Goal: Find specific page/section: Find specific page/section

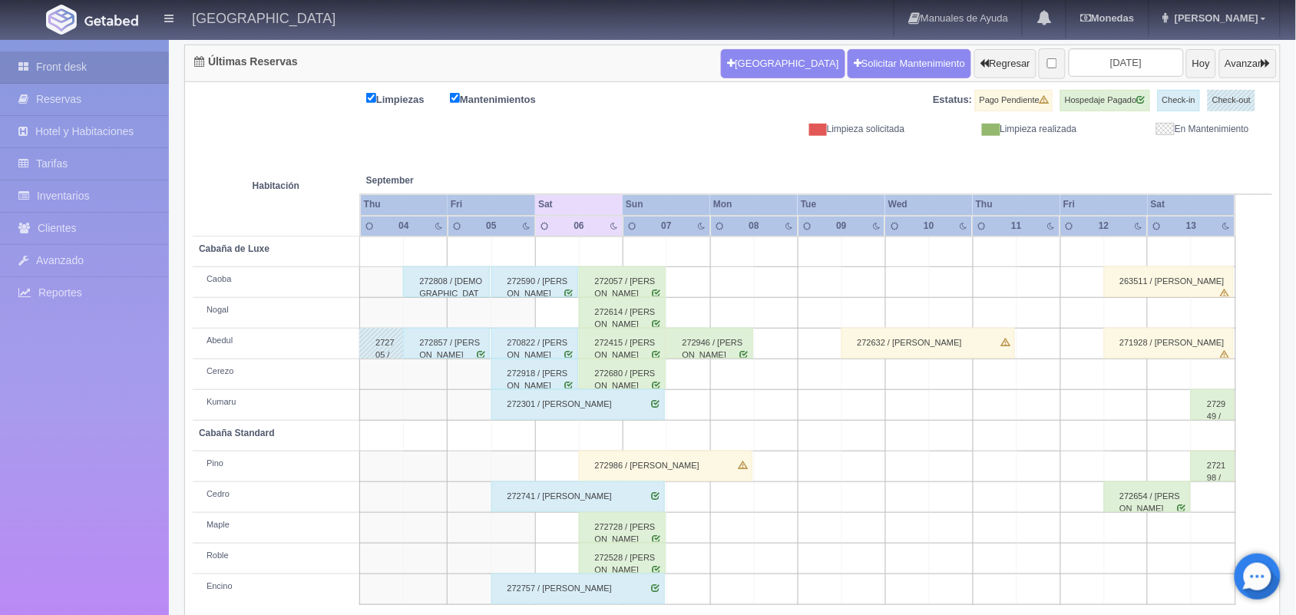
scroll to position [160, 0]
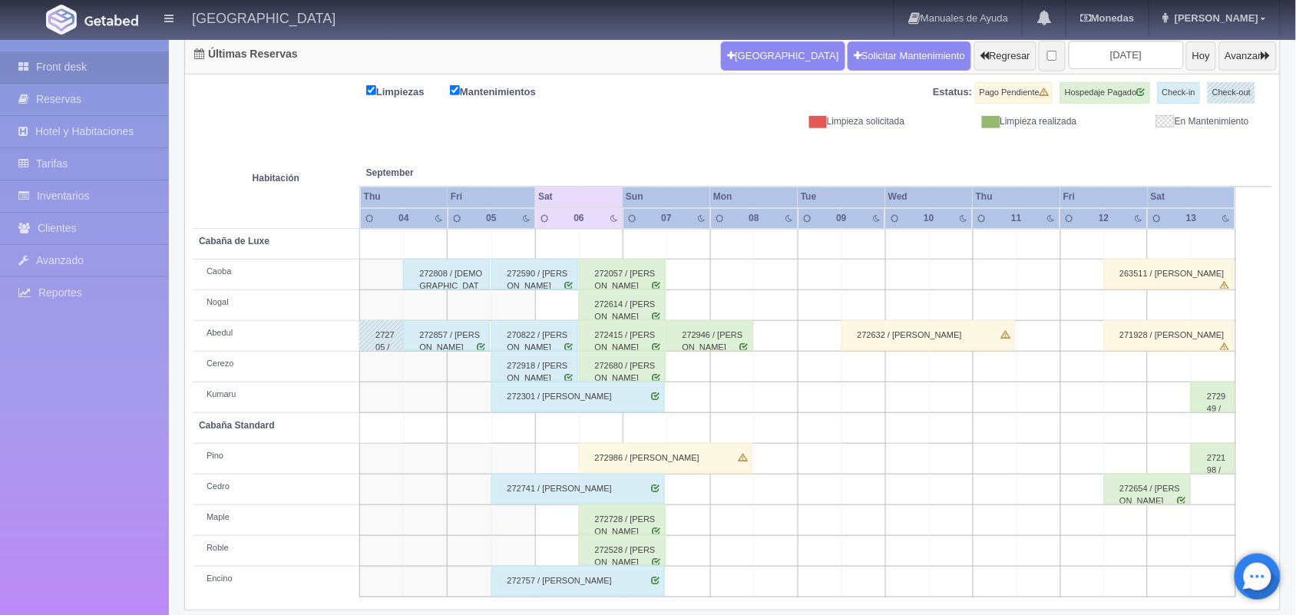
click at [634, 273] on div "272057 / [PERSON_NAME]" at bounding box center [622, 274] width 87 height 31
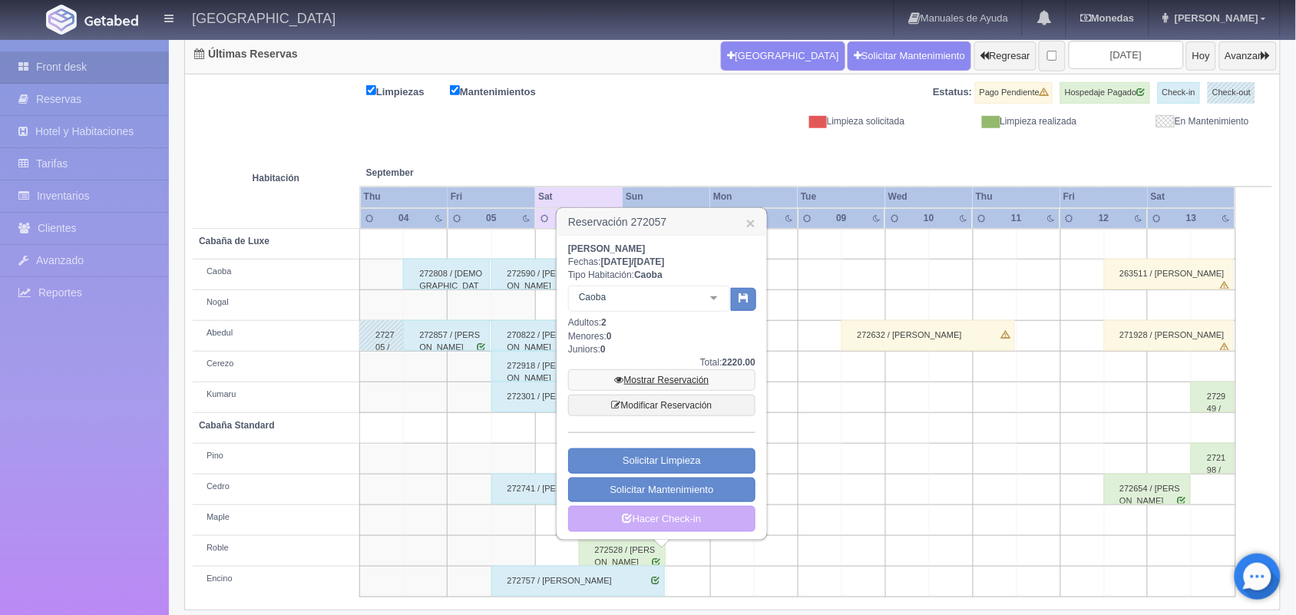
click at [658, 385] on link "Mostrar Reservación" at bounding box center [661, 379] width 187 height 21
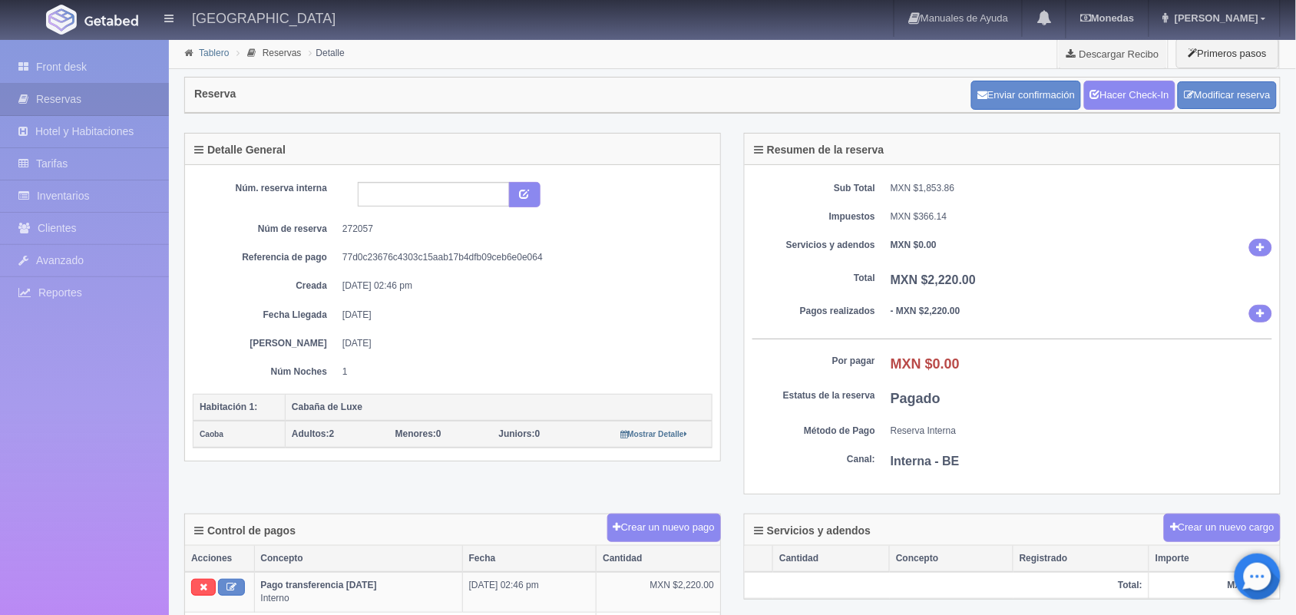
click at [208, 51] on link "Tablero" at bounding box center [214, 53] width 30 height 11
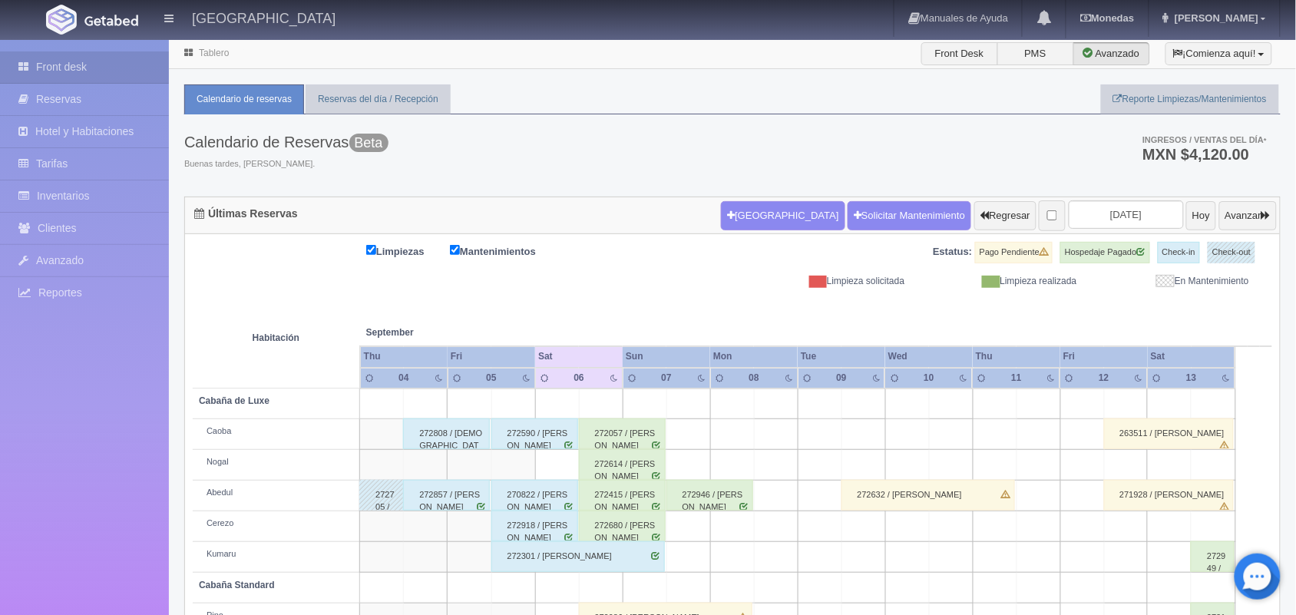
scroll to position [174, 0]
